Goal: Task Accomplishment & Management: Manage account settings

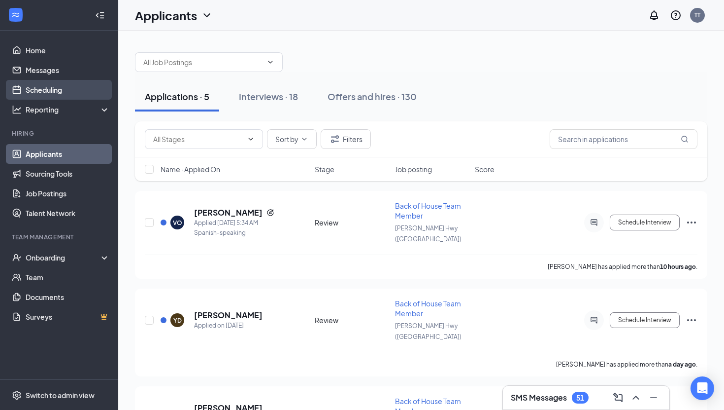
click at [62, 89] on link "Scheduling" at bounding box center [68, 90] width 84 height 20
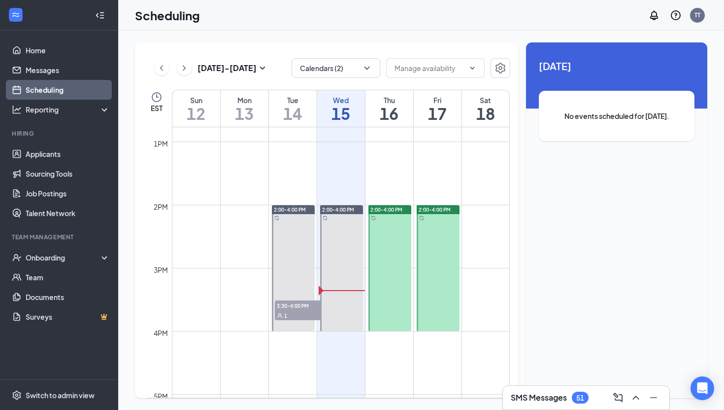
scroll to position [798, 0]
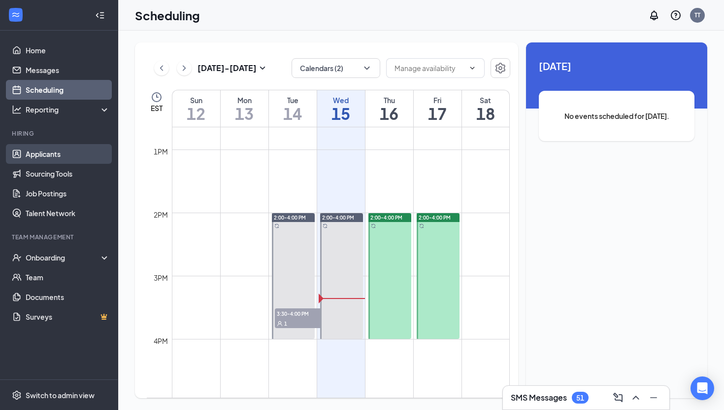
click at [32, 153] on link "Applicants" at bounding box center [68, 154] width 84 height 20
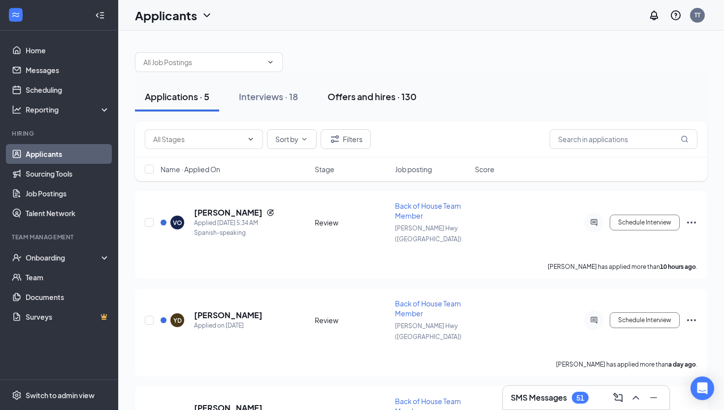
click at [339, 94] on div "Offers and hires · 130" at bounding box center [372, 96] width 89 height 12
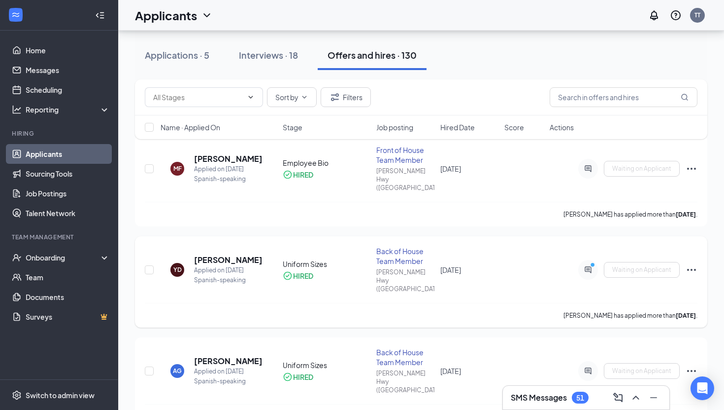
scroll to position [58, 0]
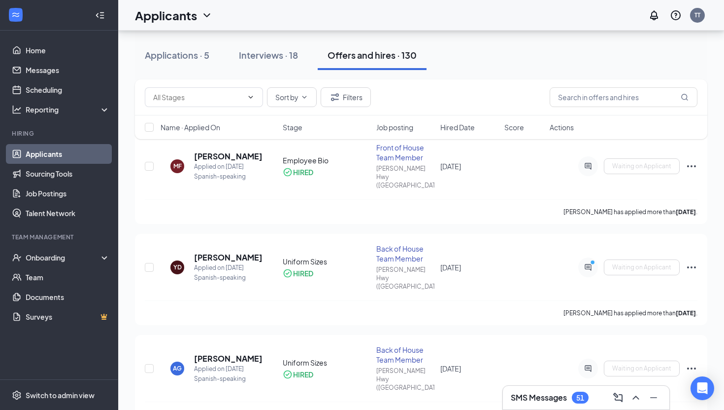
click at [81, 149] on link "Applicants" at bounding box center [68, 154] width 84 height 20
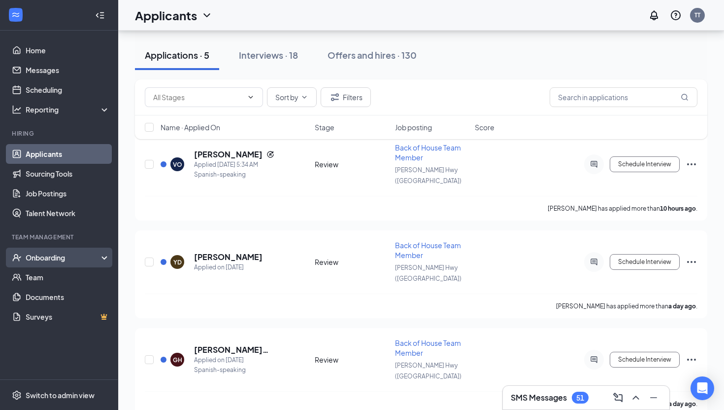
click at [80, 252] on div "Onboarding" at bounding box center [64, 257] width 76 height 10
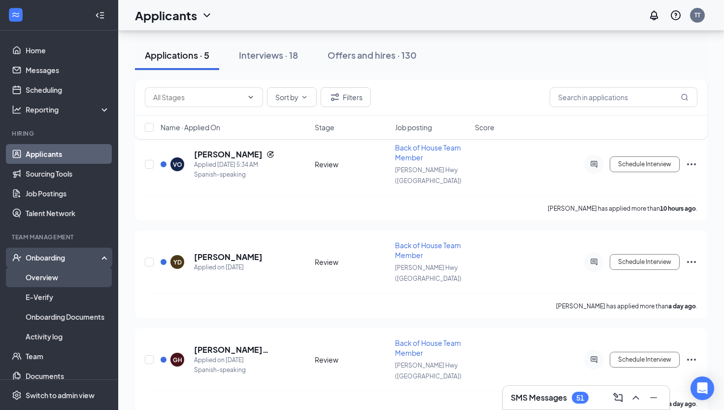
click at [77, 280] on link "Overview" at bounding box center [68, 277] width 84 height 20
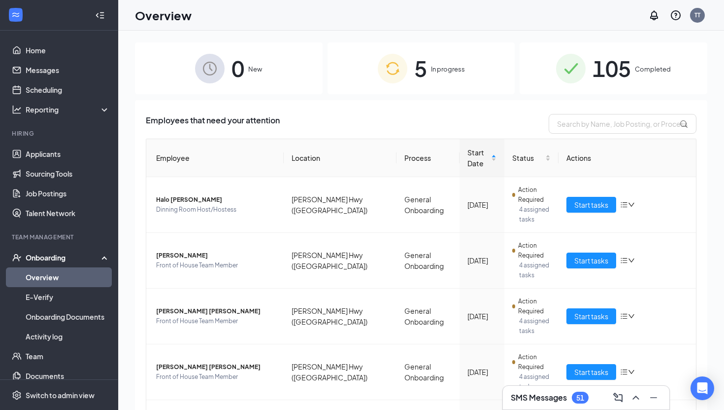
click at [376, 70] on div "5 In progress" at bounding box center [422, 68] width 188 height 52
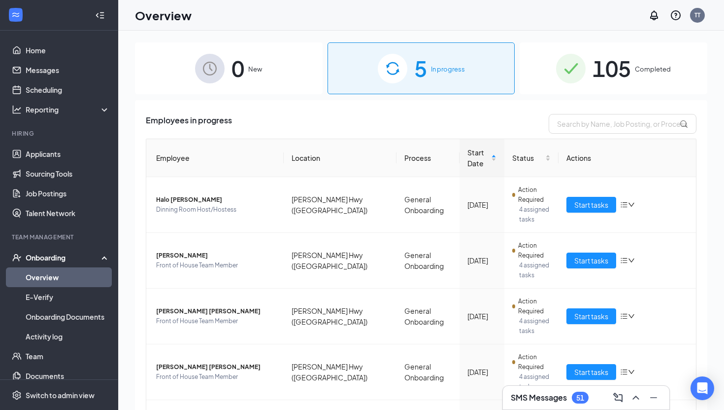
click at [275, 69] on div "0 New" at bounding box center [229, 68] width 188 height 52
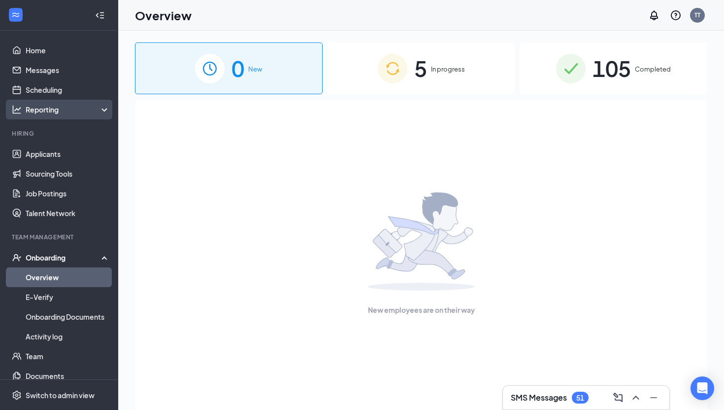
click at [46, 113] on div "Reporting" at bounding box center [68, 109] width 85 height 10
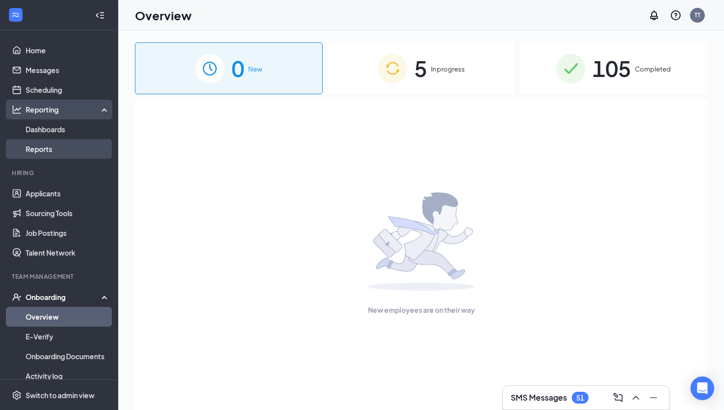
click at [54, 140] on link "Reports" at bounding box center [68, 149] width 84 height 20
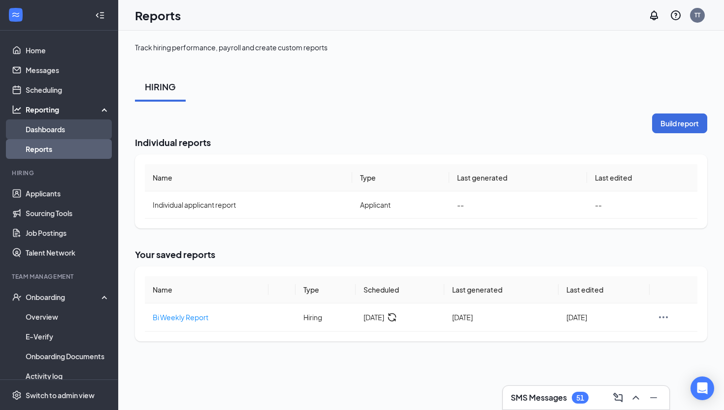
click at [57, 131] on link "Dashboards" at bounding box center [68, 129] width 84 height 20
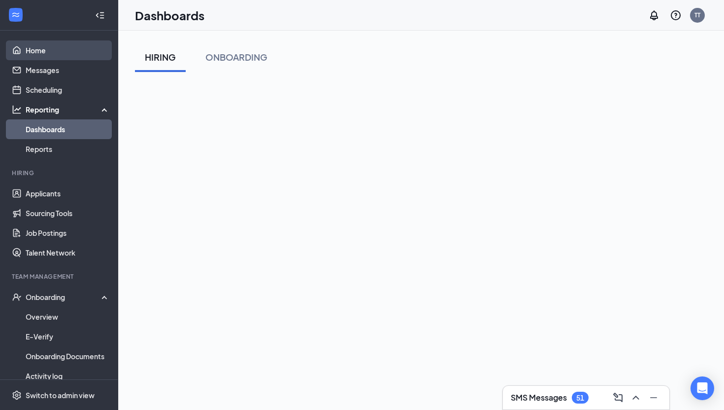
click at [39, 50] on link "Home" at bounding box center [68, 50] width 84 height 20
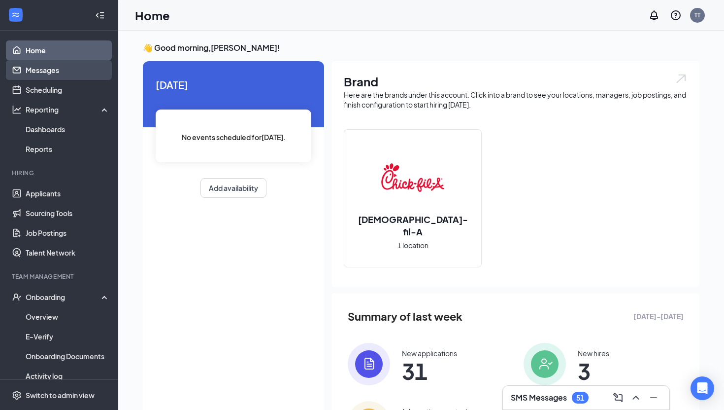
click at [57, 72] on link "Messages" at bounding box center [68, 70] width 84 height 20
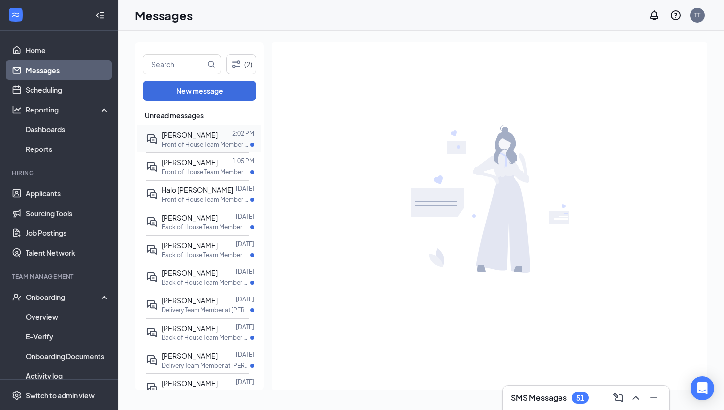
click at [185, 137] on span "[PERSON_NAME]" at bounding box center [190, 134] width 56 height 9
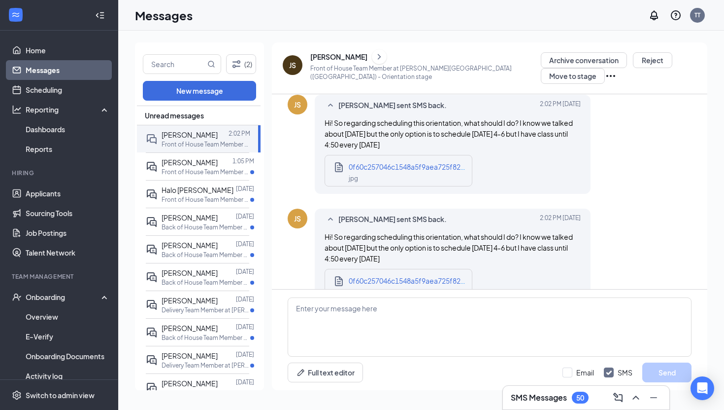
scroll to position [574, 0]
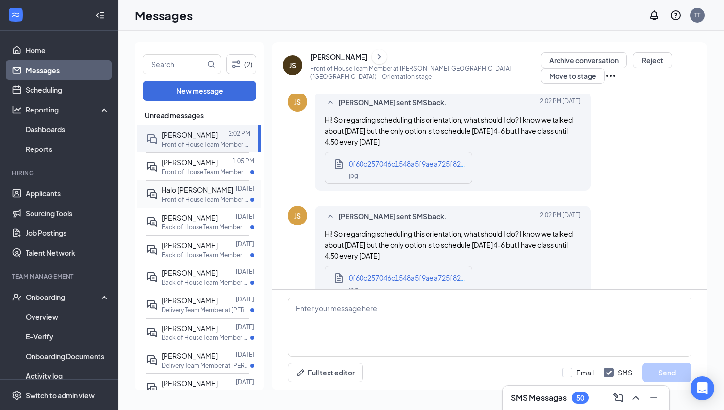
click at [234, 189] on div at bounding box center [235, 189] width 2 height 11
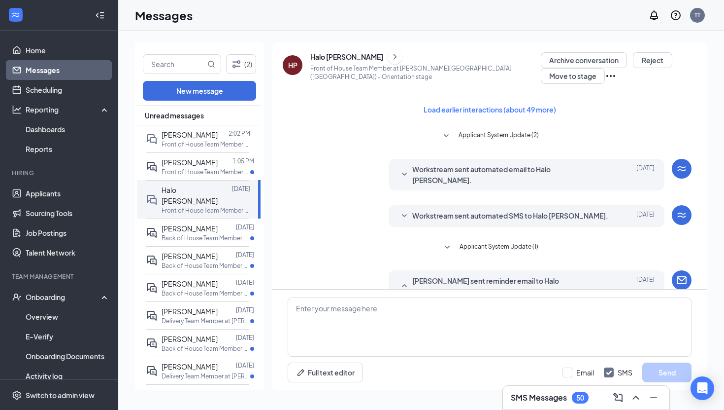
scroll to position [312, 0]
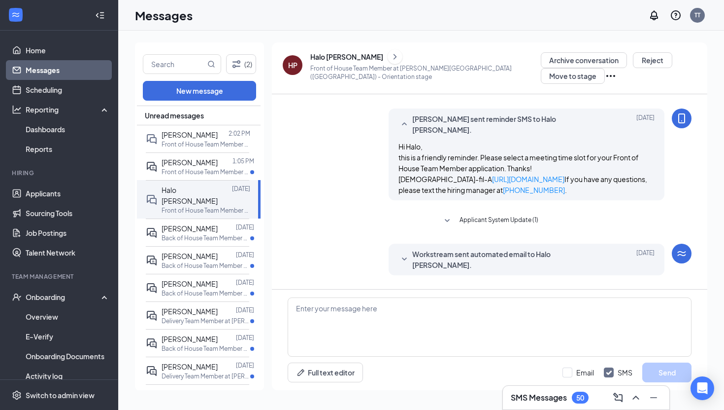
click at [444, 248] on span "Workstream sent automated email to Halo [PERSON_NAME]." at bounding box center [512, 259] width 198 height 22
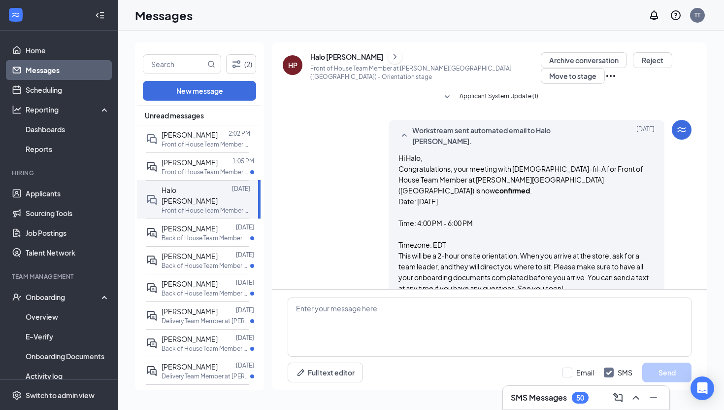
scroll to position [438, 0]
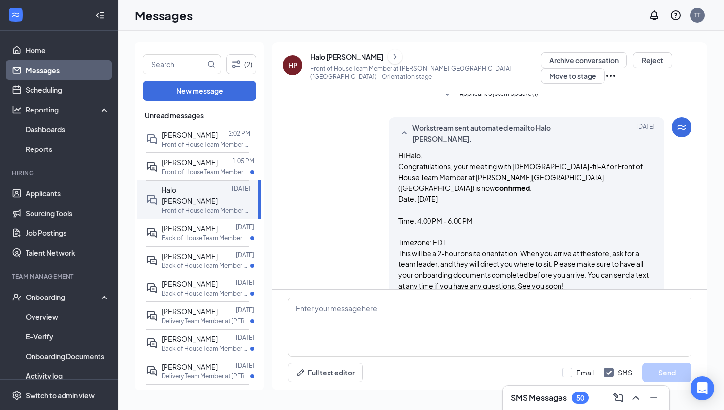
click at [401, 127] on icon "SmallChevronUp" at bounding box center [405, 133] width 12 height 12
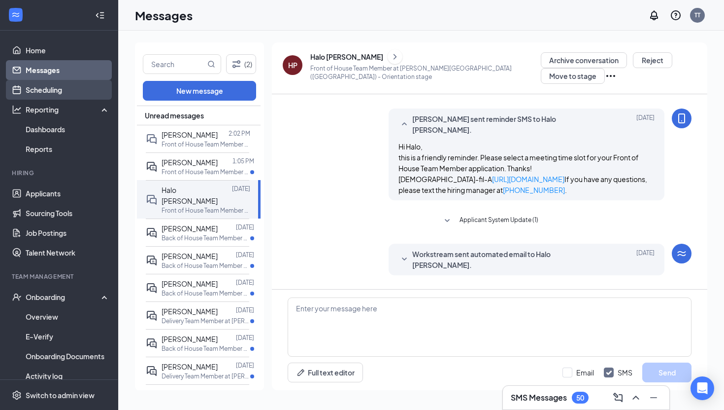
click at [93, 94] on link "Scheduling" at bounding box center [68, 90] width 84 height 20
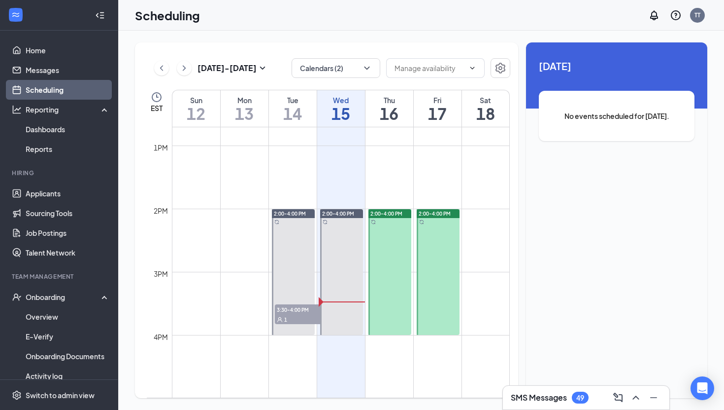
scroll to position [792, 0]
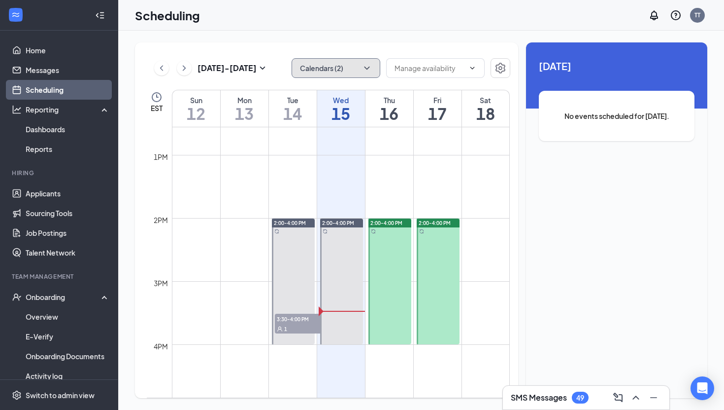
click at [332, 77] on button "Calendars (2)" at bounding box center [336, 68] width 89 height 20
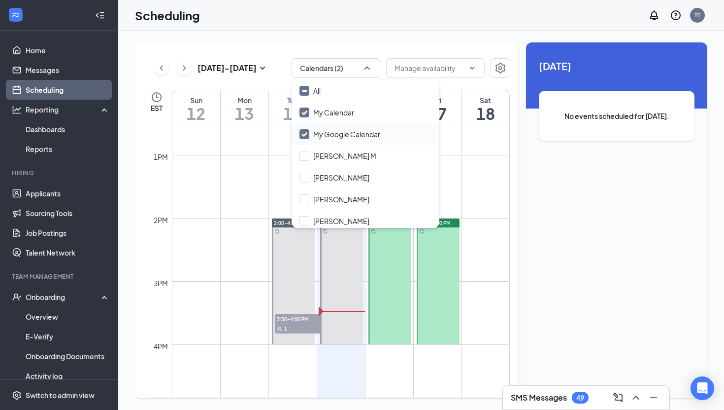
click at [302, 129] on input "My Google Calendar" at bounding box center [340, 134] width 81 height 10
checkbox input "false"
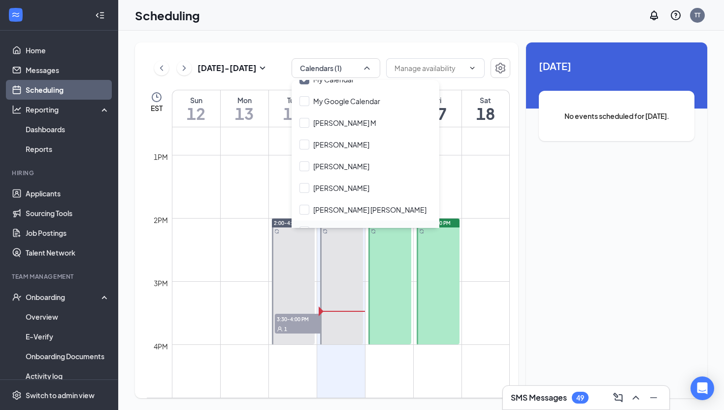
scroll to position [32, 0]
click at [304, 148] on input "[PERSON_NAME]" at bounding box center [335, 146] width 70 height 10
checkbox input "true"
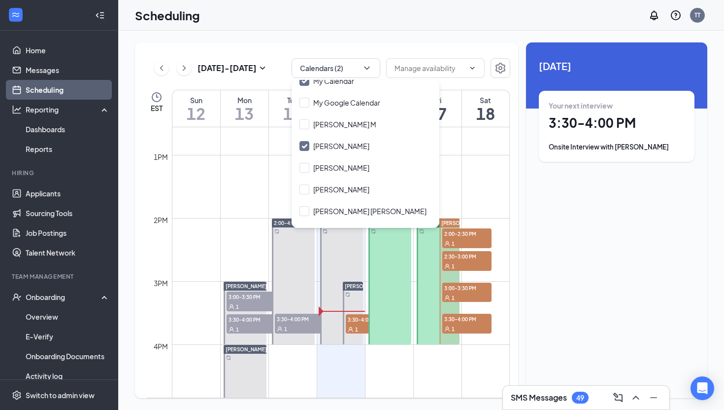
click at [509, 181] on td at bounding box center [341, 179] width 338 height 16
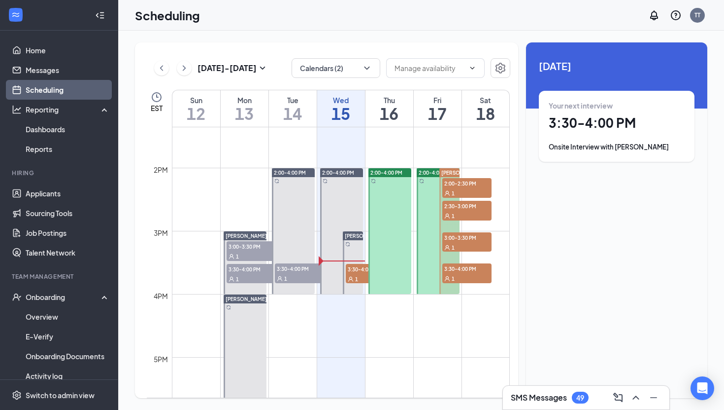
scroll to position [854, 0]
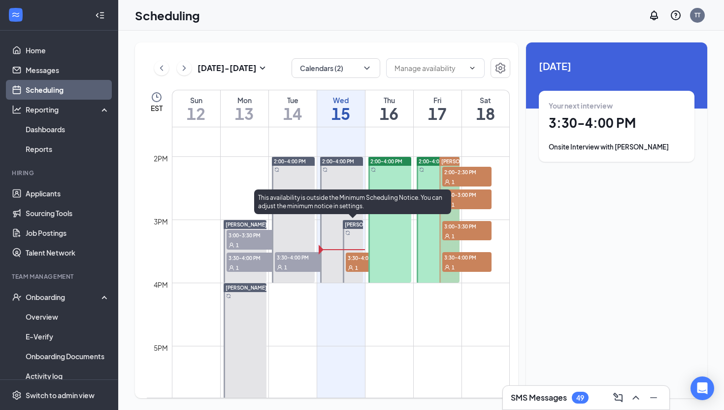
click at [352, 260] on span "3:30-4:00 PM" at bounding box center [370, 257] width 49 height 10
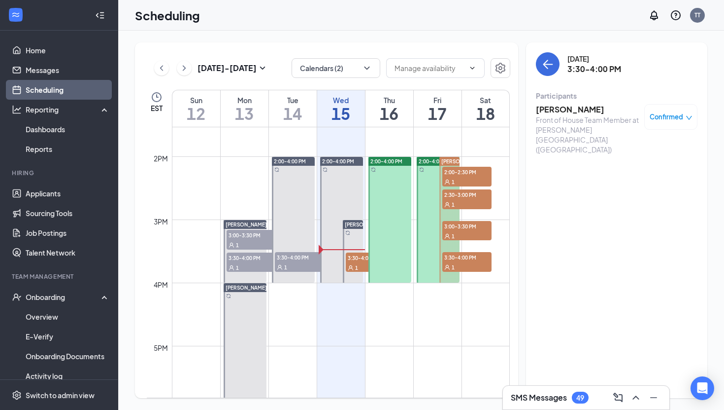
click at [246, 291] on div "[PERSON_NAME]" at bounding box center [245, 287] width 43 height 9
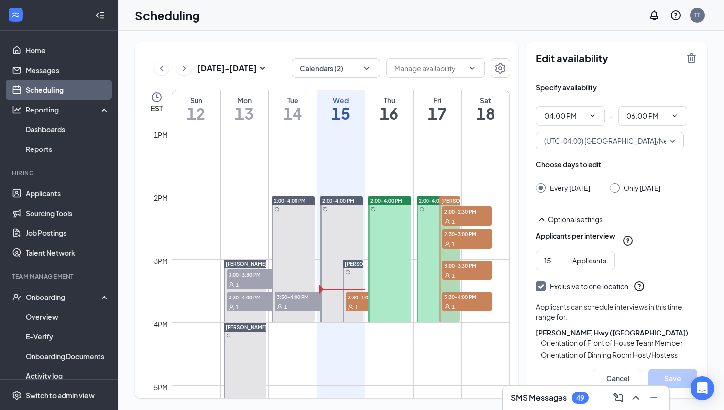
scroll to position [817, 0]
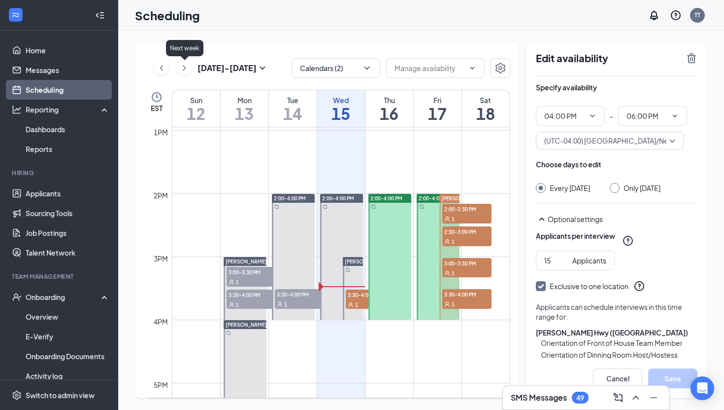
click at [186, 70] on icon "ChevronRight" at bounding box center [184, 68] width 10 height 12
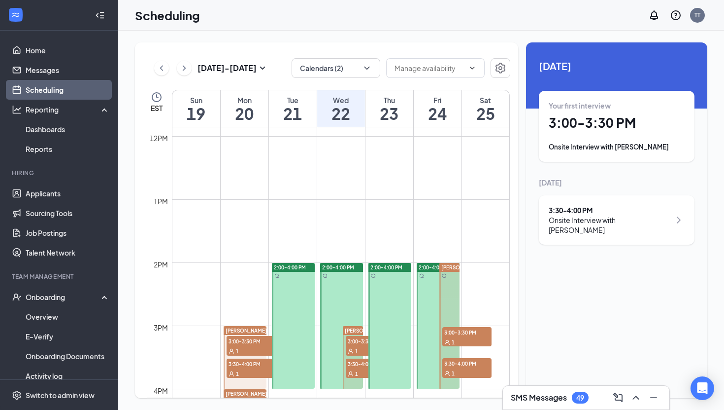
scroll to position [937, 0]
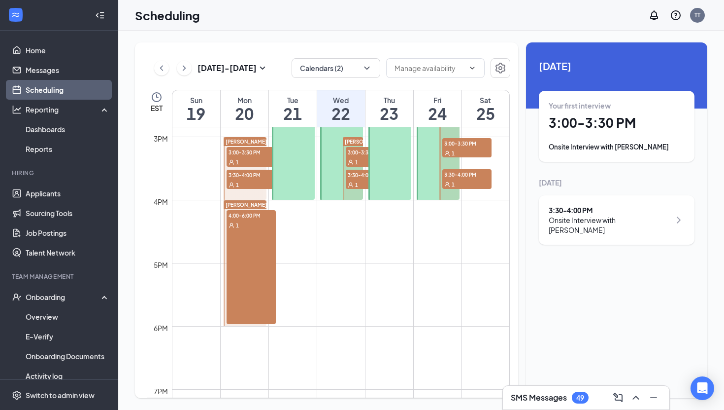
click at [247, 230] on div "4:00-6:00 PM 1" at bounding box center [251, 267] width 49 height 114
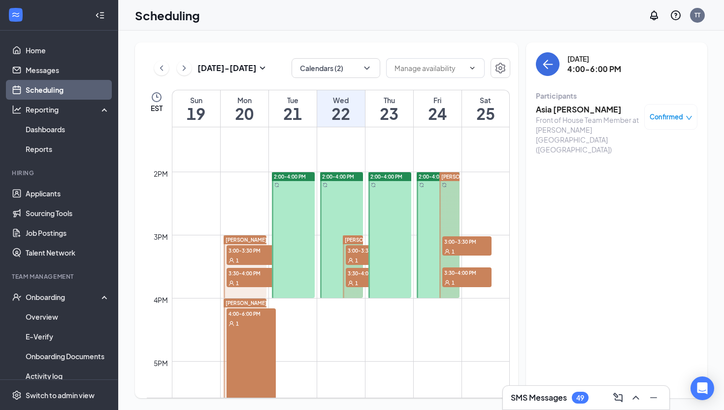
scroll to position [924, 0]
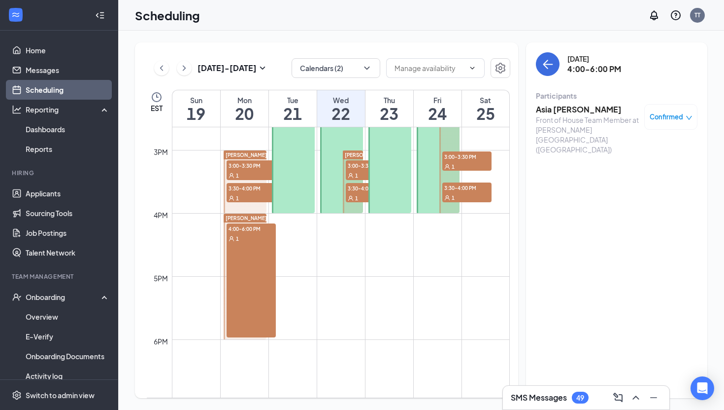
click at [247, 218] on span "[PERSON_NAME]" at bounding box center [246, 218] width 41 height 6
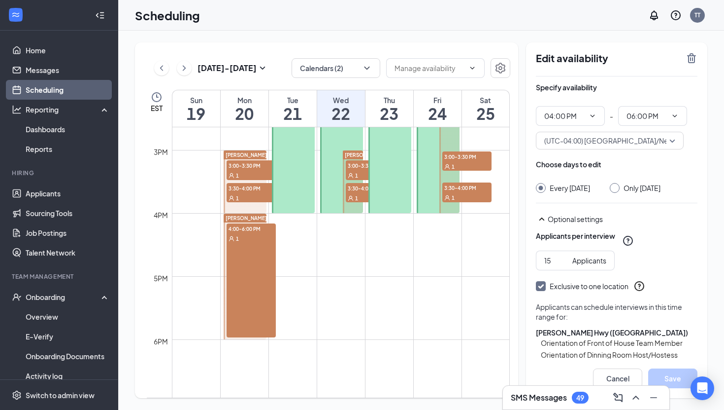
click at [237, 229] on span "4:00-6:00 PM" at bounding box center [251, 228] width 49 height 10
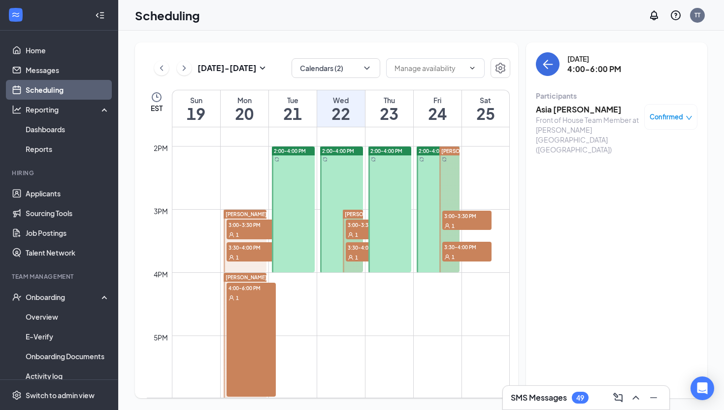
scroll to position [862, 0]
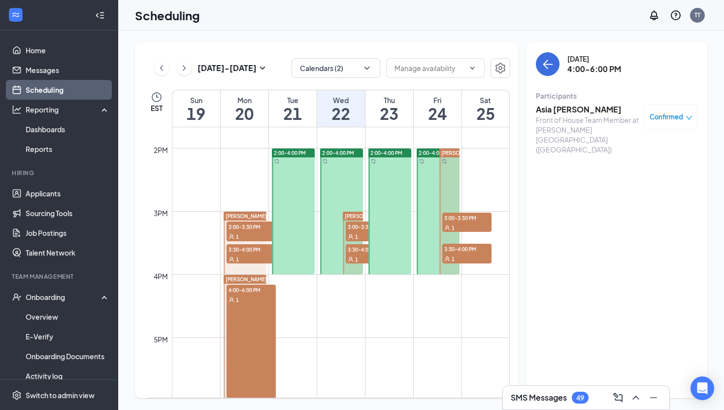
click at [236, 257] on span "1" at bounding box center [237, 259] width 3 height 7
click at [255, 227] on span "3:00-3:30 PM" at bounding box center [251, 226] width 49 height 10
click at [359, 251] on span "3:30-4:00 PM" at bounding box center [370, 249] width 49 height 10
click at [359, 225] on span "3:00-3:30 PM" at bounding box center [370, 226] width 49 height 10
click at [67, 301] on div "Onboarding" at bounding box center [64, 297] width 76 height 10
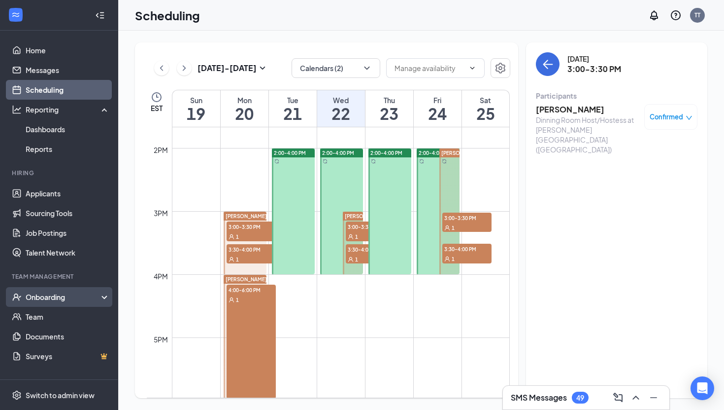
click at [60, 296] on div "Onboarding" at bounding box center [64, 297] width 76 height 10
click at [56, 310] on link "Overview" at bounding box center [68, 317] width 84 height 20
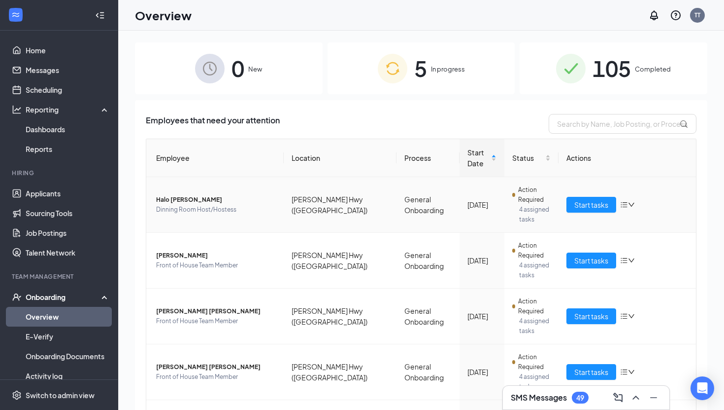
click at [181, 195] on span "Halo [PERSON_NAME]" at bounding box center [216, 200] width 120 height 10
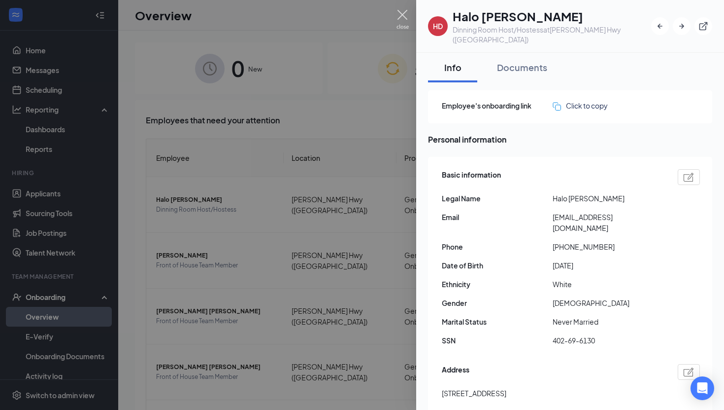
click at [402, 17] on img at bounding box center [403, 19] width 12 height 19
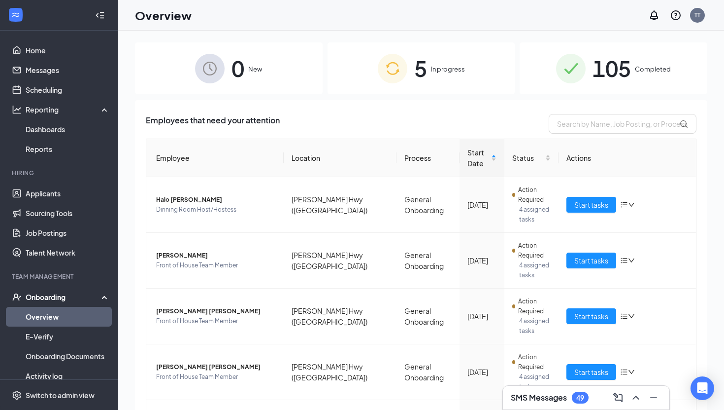
click at [425, 76] on span "5" at bounding box center [420, 68] width 13 height 34
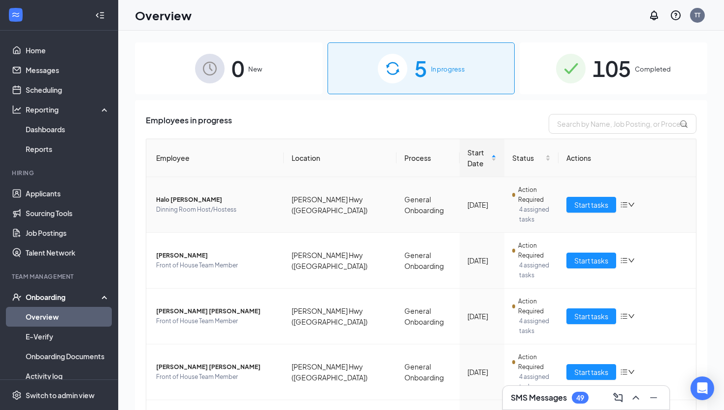
click at [630, 201] on icon "down" at bounding box center [631, 204] width 7 height 7
click at [191, 195] on span "Halo [PERSON_NAME]" at bounding box center [216, 200] width 120 height 10
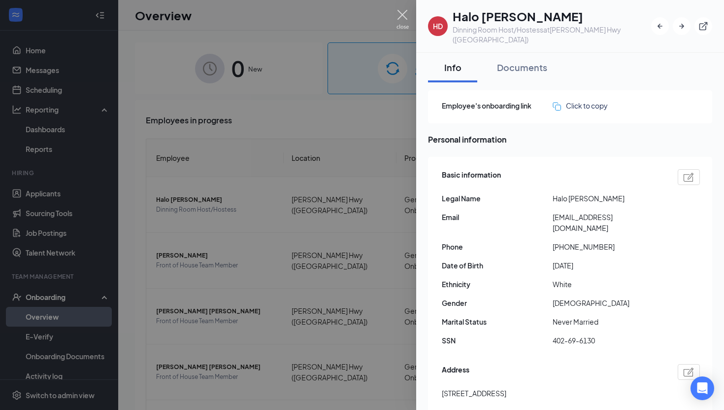
click at [403, 16] on img at bounding box center [403, 19] width 12 height 19
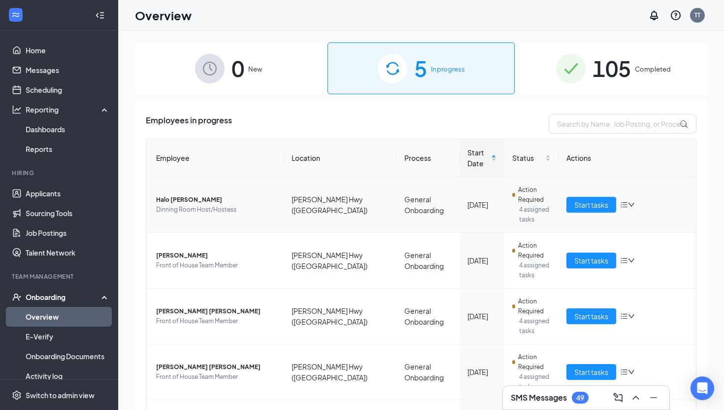
click at [629, 201] on icon "down" at bounding box center [631, 204] width 7 height 7
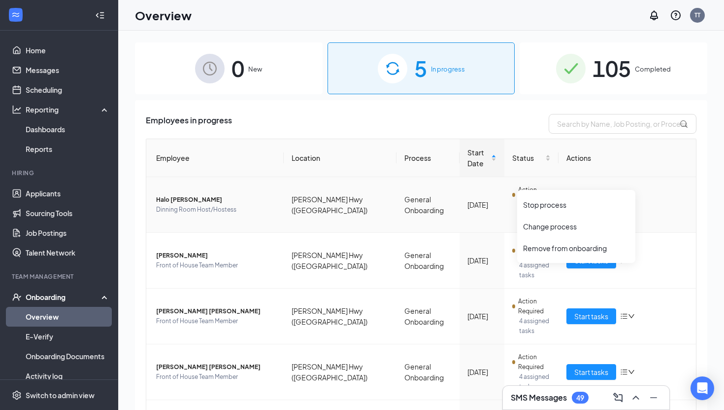
click at [677, 197] on div "Start tasks" at bounding box center [628, 205] width 122 height 16
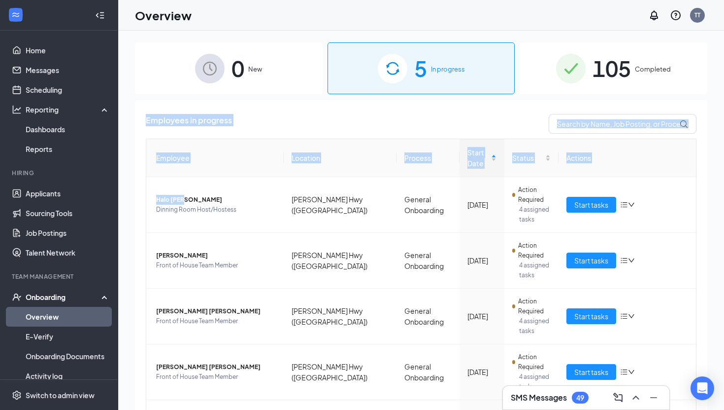
drag, startPoint x: 184, startPoint y: 180, endPoint x: 229, endPoint y: 106, distance: 86.0
click at [229, 106] on div "Employees in progress Employee Location Process Start Date Status Actions Halo …" at bounding box center [421, 307] width 573 height 414
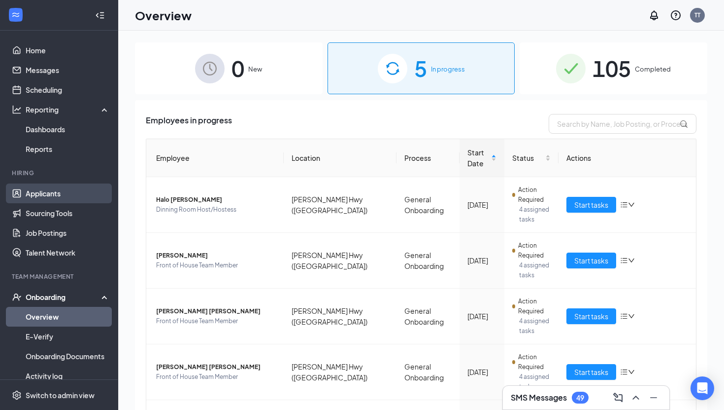
click at [51, 197] on link "Applicants" at bounding box center [68, 193] width 84 height 20
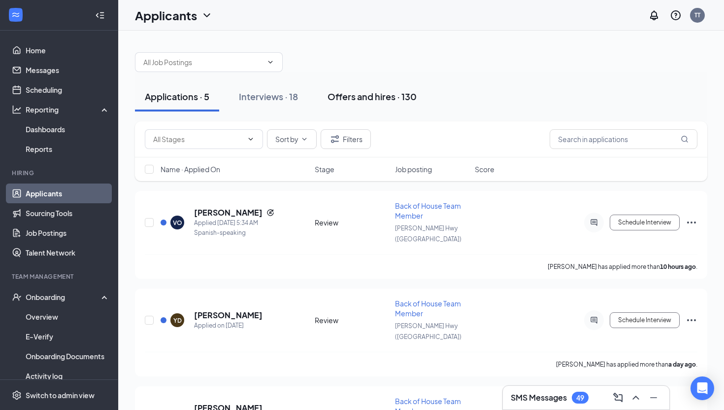
click at [369, 98] on div "Offers and hires · 130" at bounding box center [372, 96] width 89 height 12
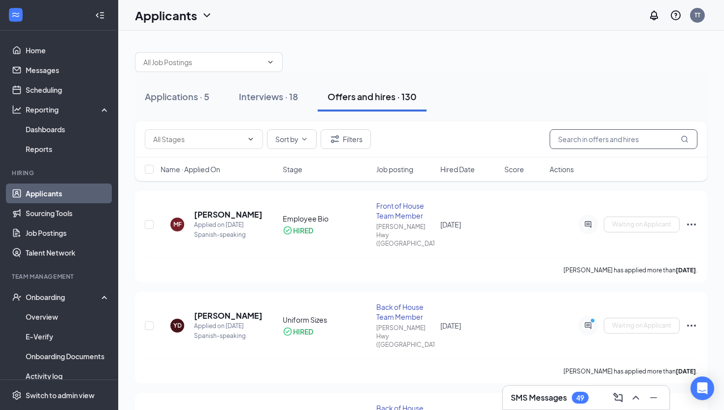
click at [607, 143] on input "text" at bounding box center [624, 139] width 148 height 20
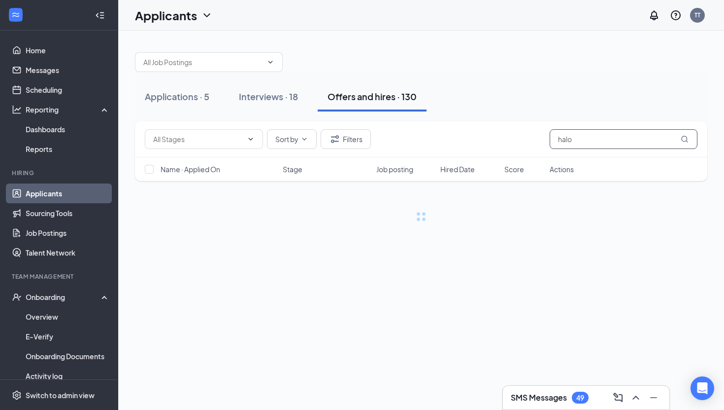
type input "halo"
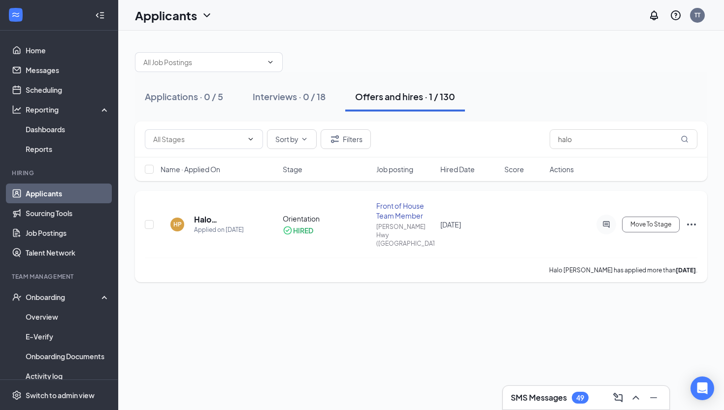
click at [694, 218] on icon "Ellipses" at bounding box center [692, 224] width 12 height 12
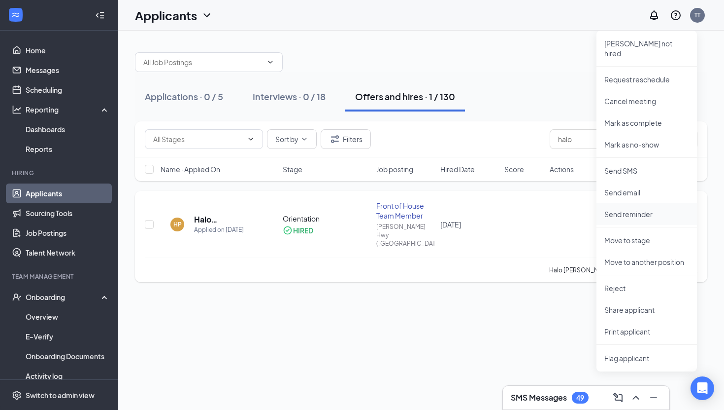
click at [646, 209] on p "Send reminder" at bounding box center [647, 214] width 85 height 10
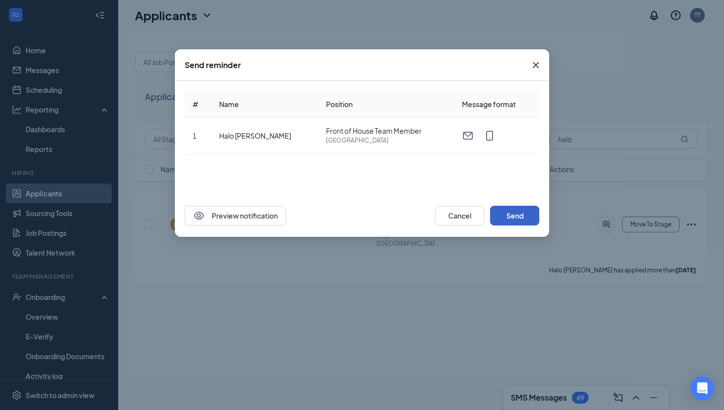
click at [513, 212] on button "Send" at bounding box center [514, 216] width 49 height 20
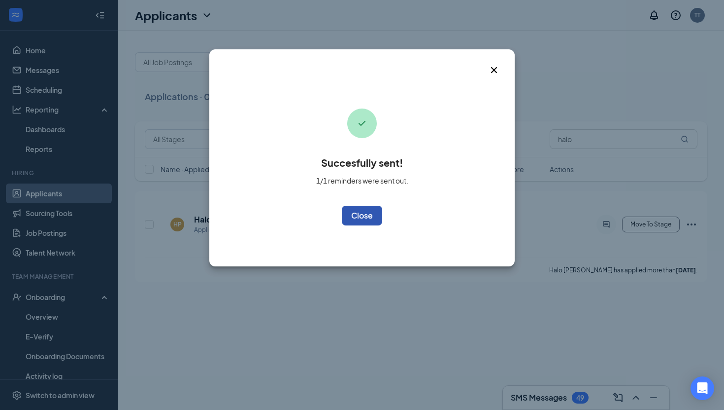
click at [360, 214] on button "OK" at bounding box center [362, 216] width 40 height 20
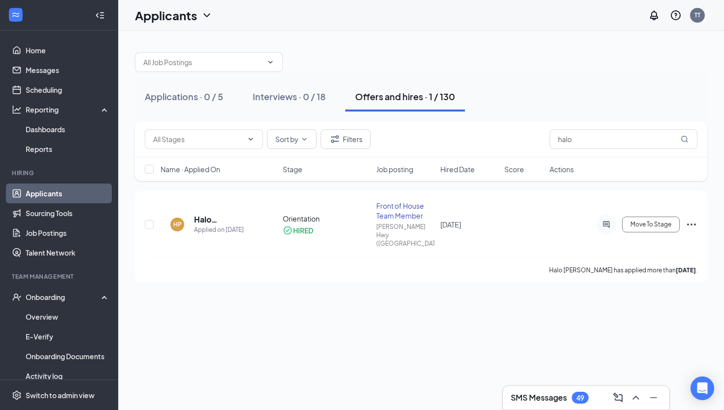
click at [492, 90] on div "Applications · 0 / 5 Interviews · 0 / 18 Offers and hires · 1 / 130" at bounding box center [421, 97] width 573 height 30
click at [51, 194] on link "Applicants" at bounding box center [68, 193] width 84 height 20
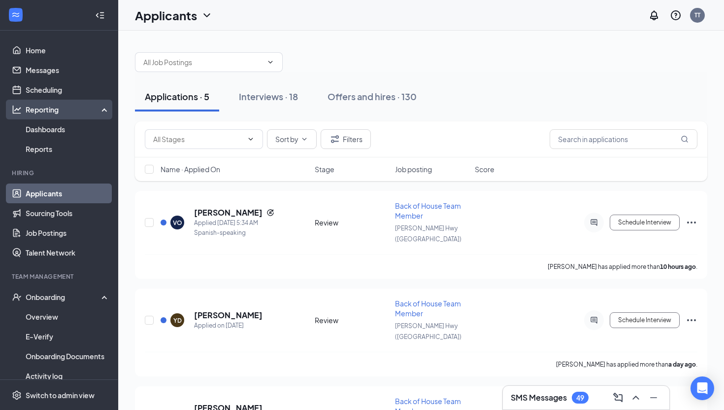
click at [53, 115] on div "Reporting" at bounding box center [59, 110] width 118 height 20
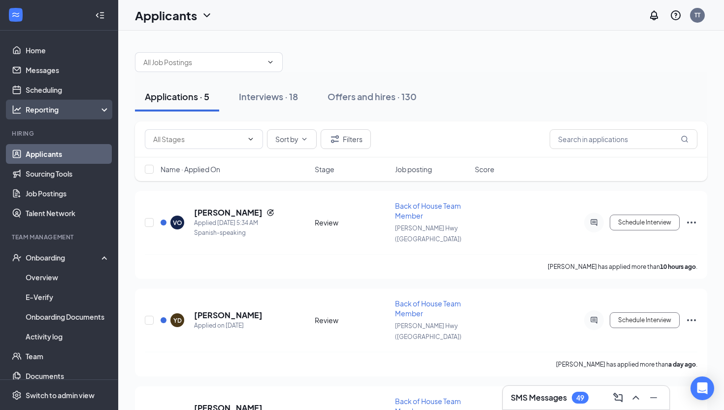
click at [53, 115] on div "Reporting" at bounding box center [59, 110] width 118 height 20
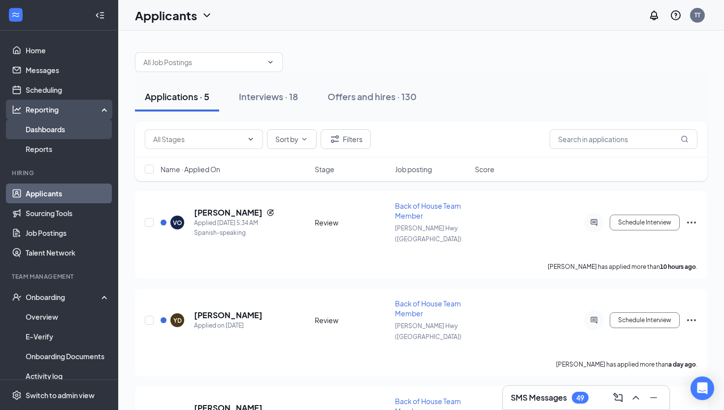
click at [51, 133] on link "Dashboards" at bounding box center [68, 129] width 84 height 20
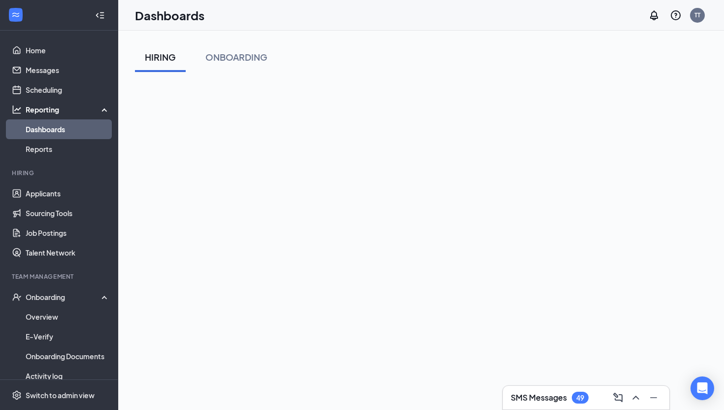
click at [486, 38] on div "HIRING ONBOARDING" at bounding box center [421, 268] width 606 height 475
click at [467, 66] on div "HIRING ONBOARDING" at bounding box center [421, 57] width 573 height 30
click at [414, 56] on div "HIRING ONBOARDING" at bounding box center [421, 57] width 573 height 30
click at [435, 84] on iframe at bounding box center [421, 289] width 573 height 410
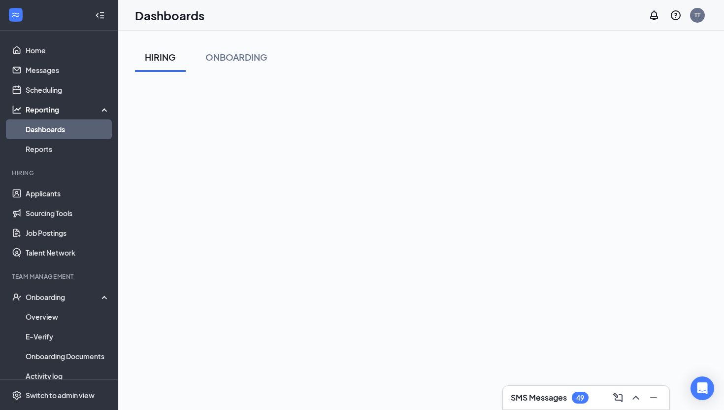
click at [437, 74] on div "HIRING ONBOARDING" at bounding box center [421, 267] width 573 height 451
click at [454, 25] on div "Dashboards TT" at bounding box center [421, 15] width 606 height 31
click at [424, 79] on div "HIRING ONBOARDING" at bounding box center [421, 267] width 573 height 451
